Goal: Find specific page/section: Find specific page/section

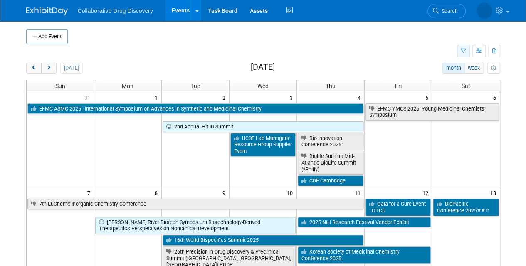
click at [462, 49] on icon "button" at bounding box center [463, 51] width 5 height 5
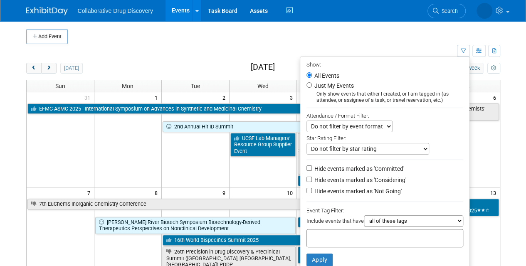
click at [319, 235] on input "text" at bounding box center [343, 237] width 67 height 8
type input "eu"
click at [334, 261] on div "EU/Central" at bounding box center [361, 265] width 116 height 12
type input "EU/Central"
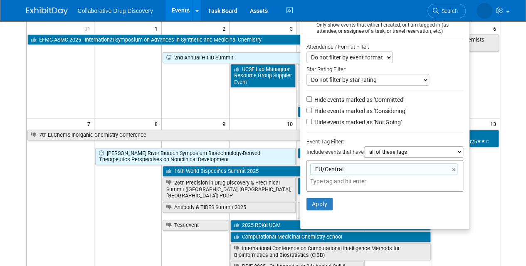
scroll to position [79, 0]
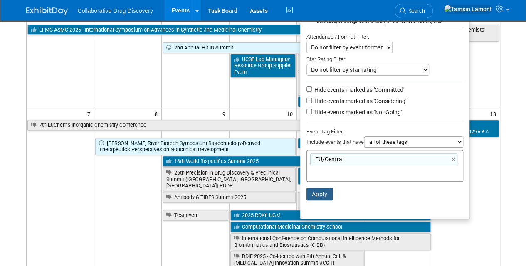
click at [315, 189] on button "Apply" at bounding box center [320, 194] width 27 height 12
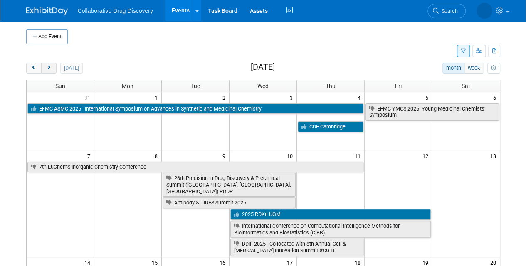
click at [54, 67] on button "next" at bounding box center [48, 68] width 15 height 11
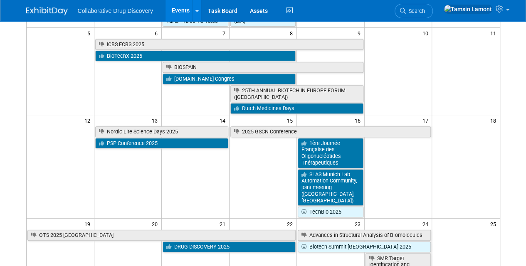
scroll to position [145, 0]
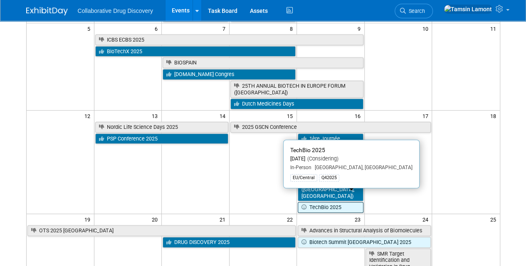
click at [337, 202] on link "TechBio 2025" at bounding box center [331, 207] width 66 height 11
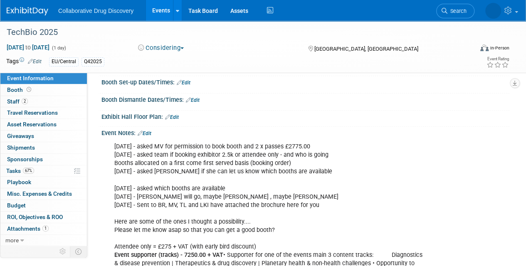
scroll to position [153, 0]
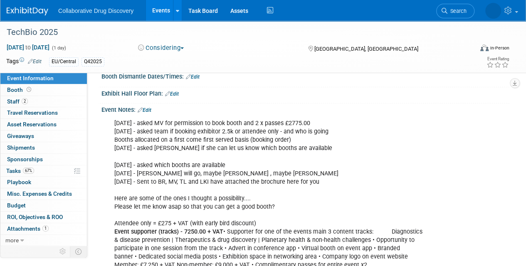
click at [25, 11] on img at bounding box center [28, 11] width 42 height 8
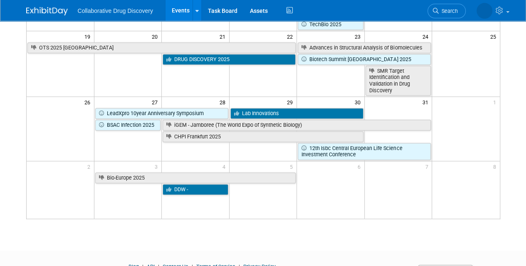
scroll to position [357, 0]
